Goal: Navigation & Orientation: Find specific page/section

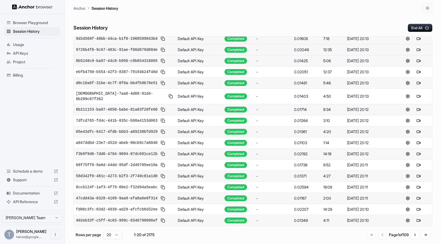
scroll to position [169, 0]
click at [415, 238] on button "Go to next page" at bounding box center [415, 234] width 9 height 9
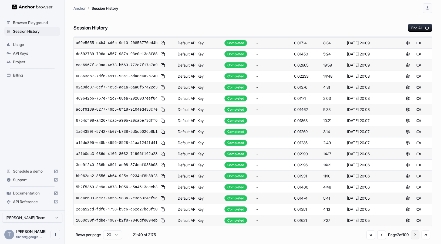
click at [413, 238] on button "Go to next page" at bounding box center [415, 234] width 9 height 9
click at [413, 239] on button "Go to next page" at bounding box center [415, 234] width 9 height 9
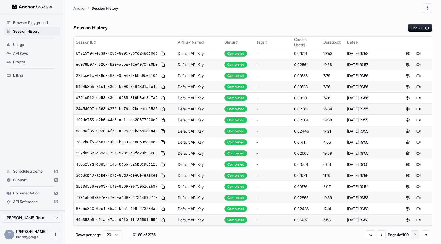
click at [411, 239] on button "Go to next page" at bounding box center [415, 234] width 9 height 9
click at [366, 239] on button "Go to first page" at bounding box center [370, 234] width 9 height 9
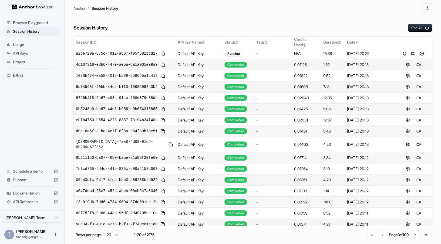
click at [20, 73] on ul "Browser Playground Session History Usage API Keys Project Billing" at bounding box center [32, 48] width 60 height 65
click at [19, 78] on span "Billing" at bounding box center [35, 74] width 45 height 5
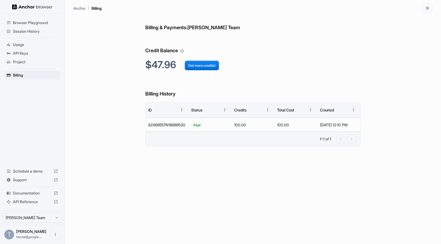
click at [33, 33] on span "Session History" at bounding box center [35, 31] width 45 height 5
